Goal: Book appointment/travel/reservation

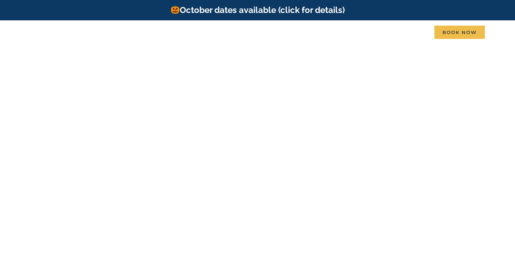
click at [273, 11] on link "October dates available (click for details)" at bounding box center [257, 10] width 174 height 10
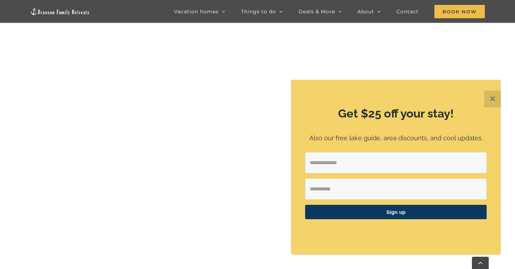
scroll to position [380, 0]
click at [496, 100] on button "✕" at bounding box center [492, 98] width 17 height 17
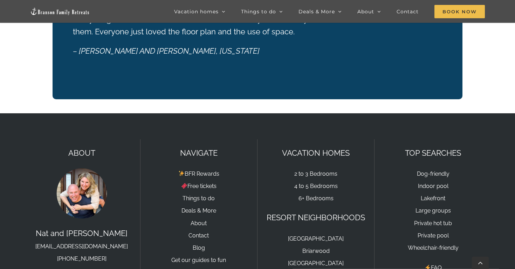
scroll to position [1722, 0]
